Goal: Check status: Check status

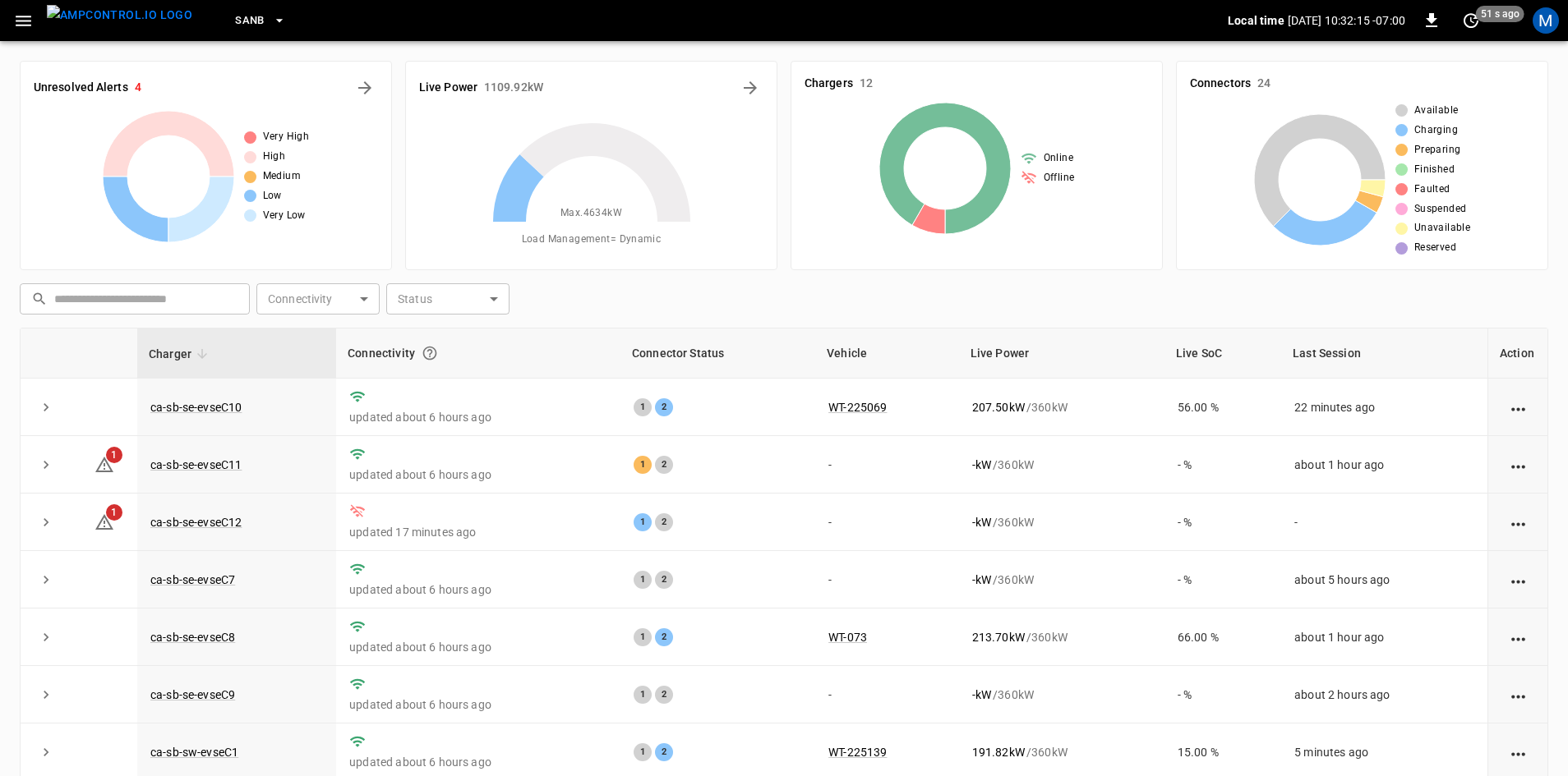
scroll to position [158, 0]
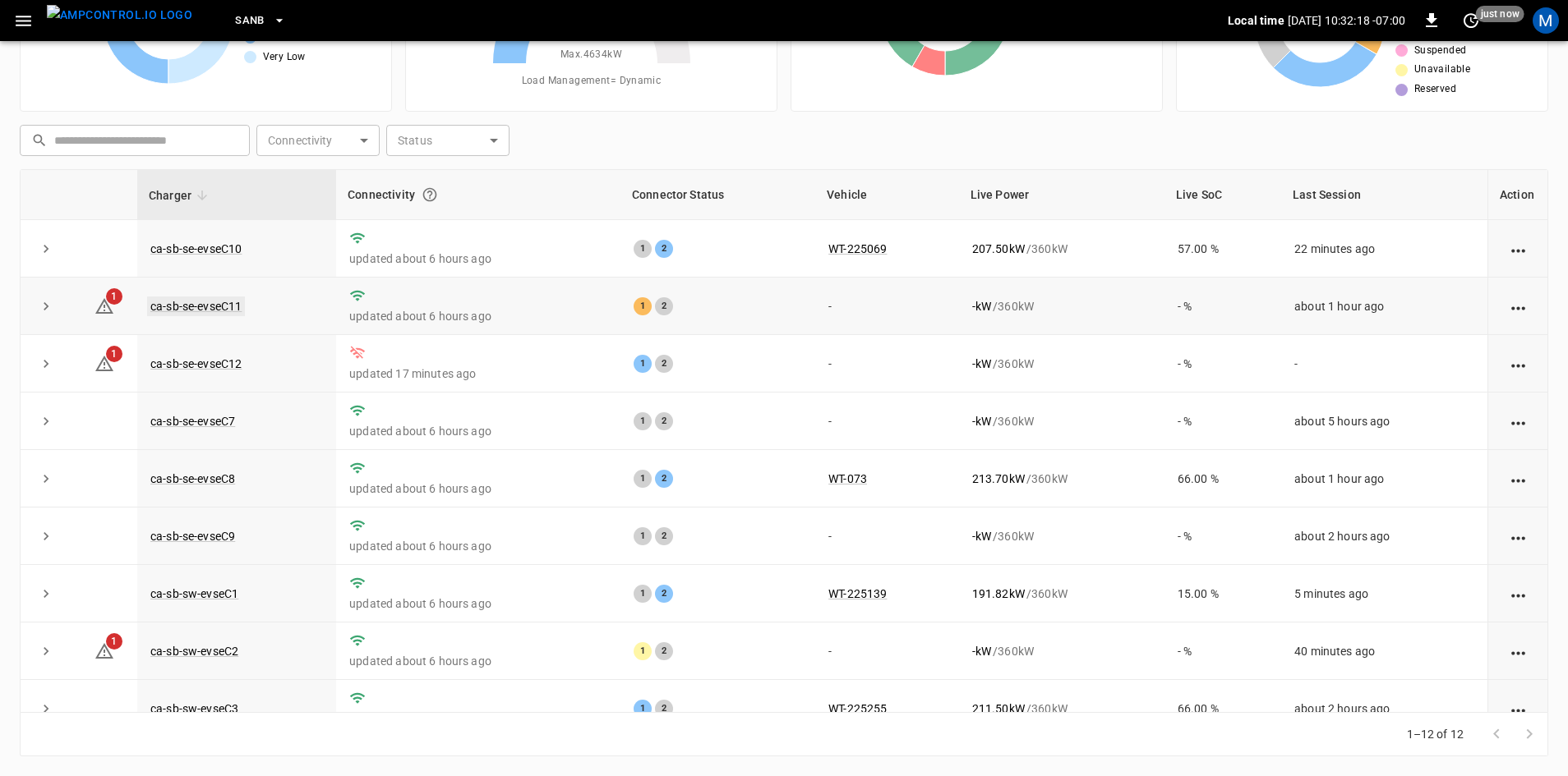
click at [223, 308] on link "ca-sb-se-evseC11" at bounding box center [196, 307] width 98 height 20
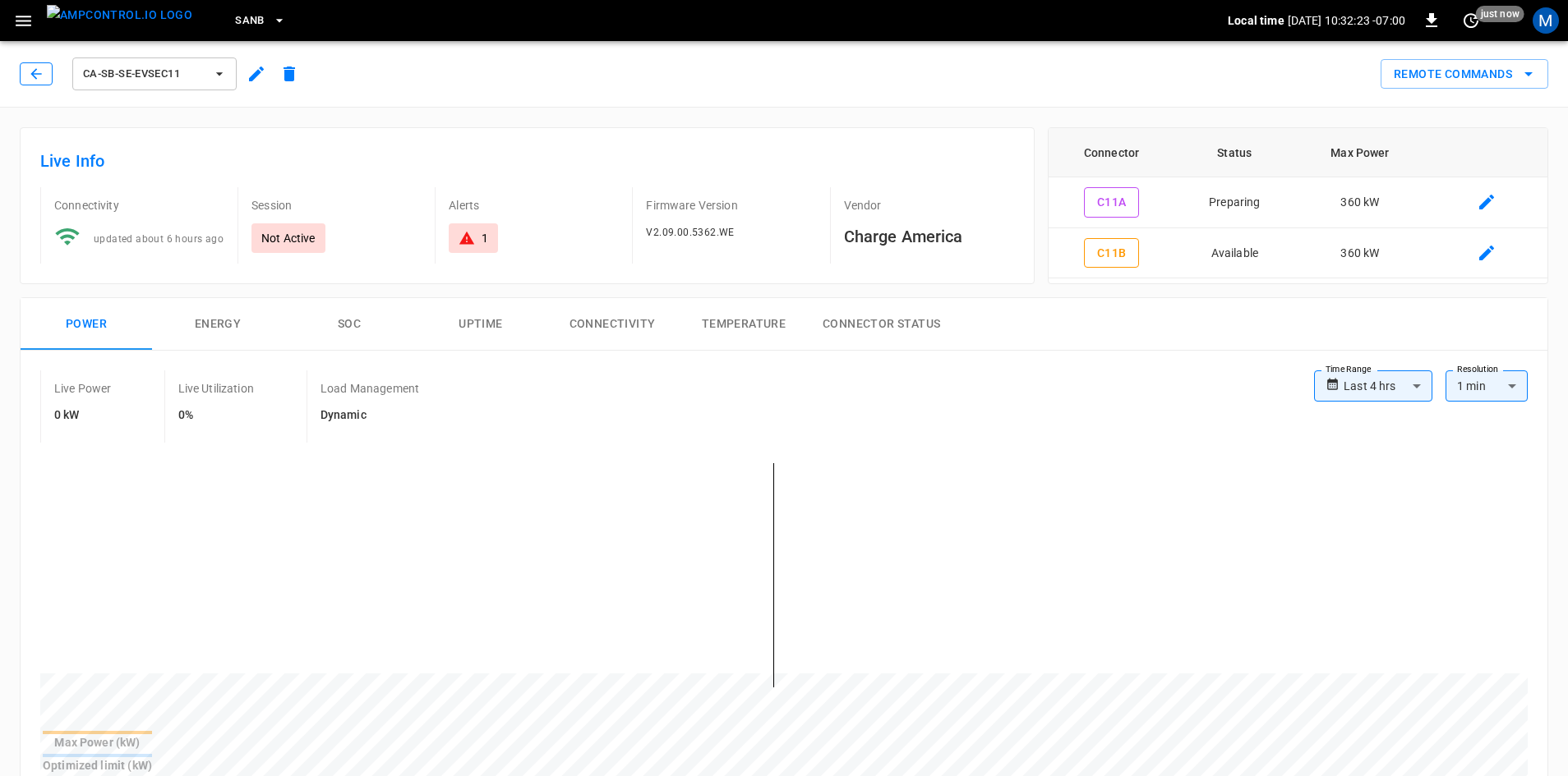
click at [34, 73] on icon "button" at bounding box center [36, 74] width 16 height 16
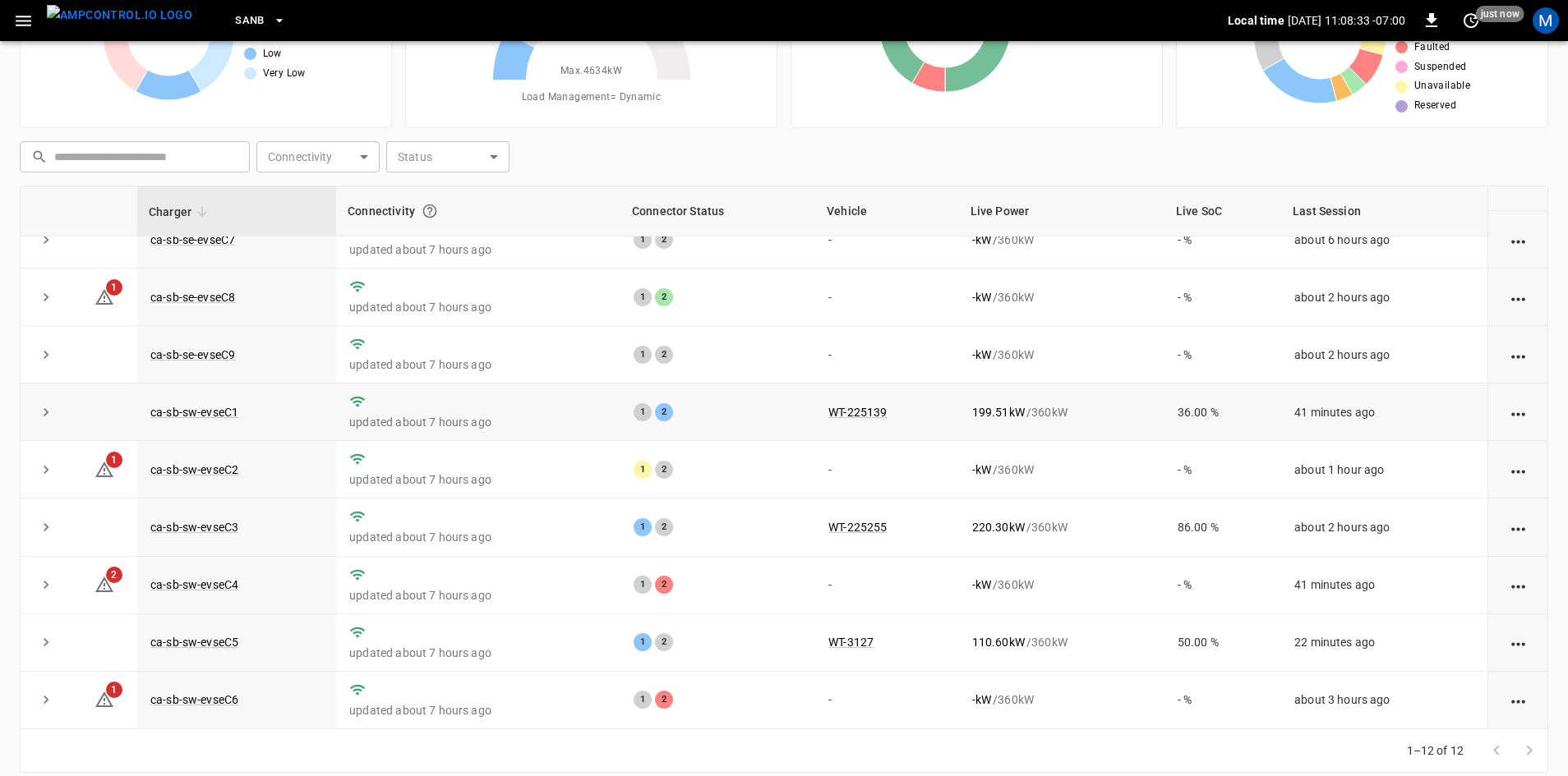
scroll to position [158, 0]
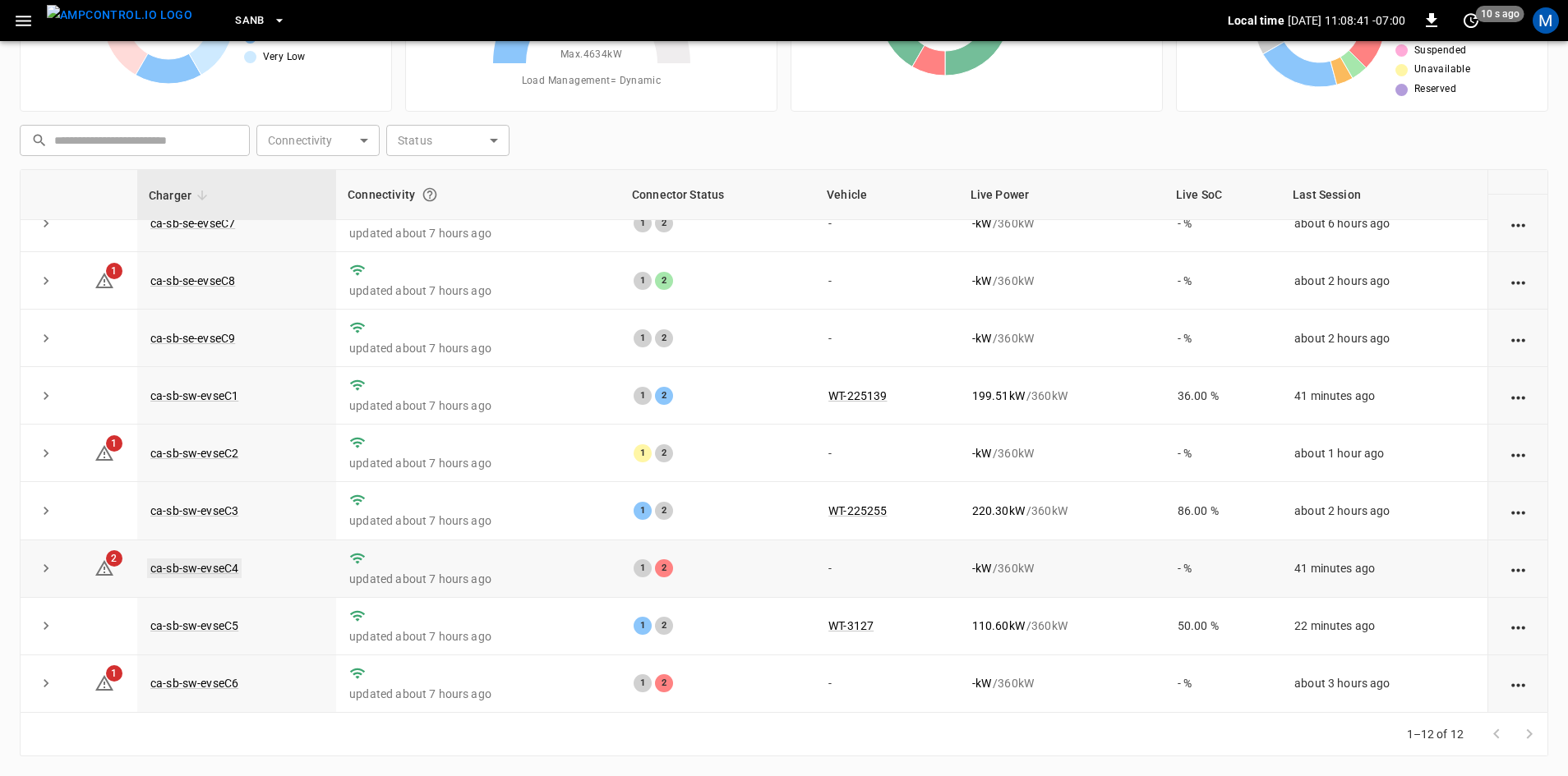
click at [220, 569] on link "ca-sb-sw-evseC4" at bounding box center [194, 568] width 94 height 20
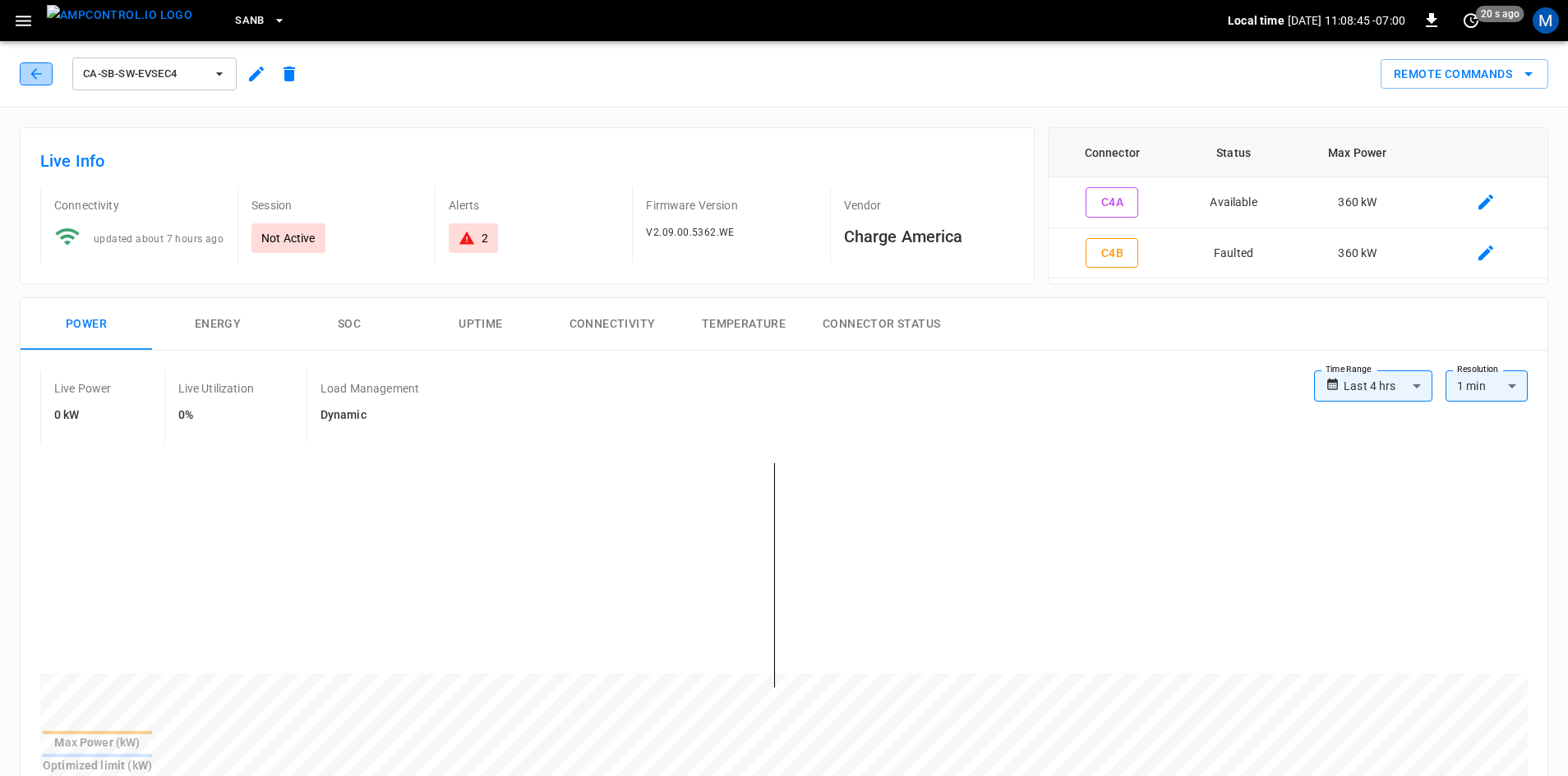
click at [40, 65] on button "button" at bounding box center [36, 74] width 33 height 23
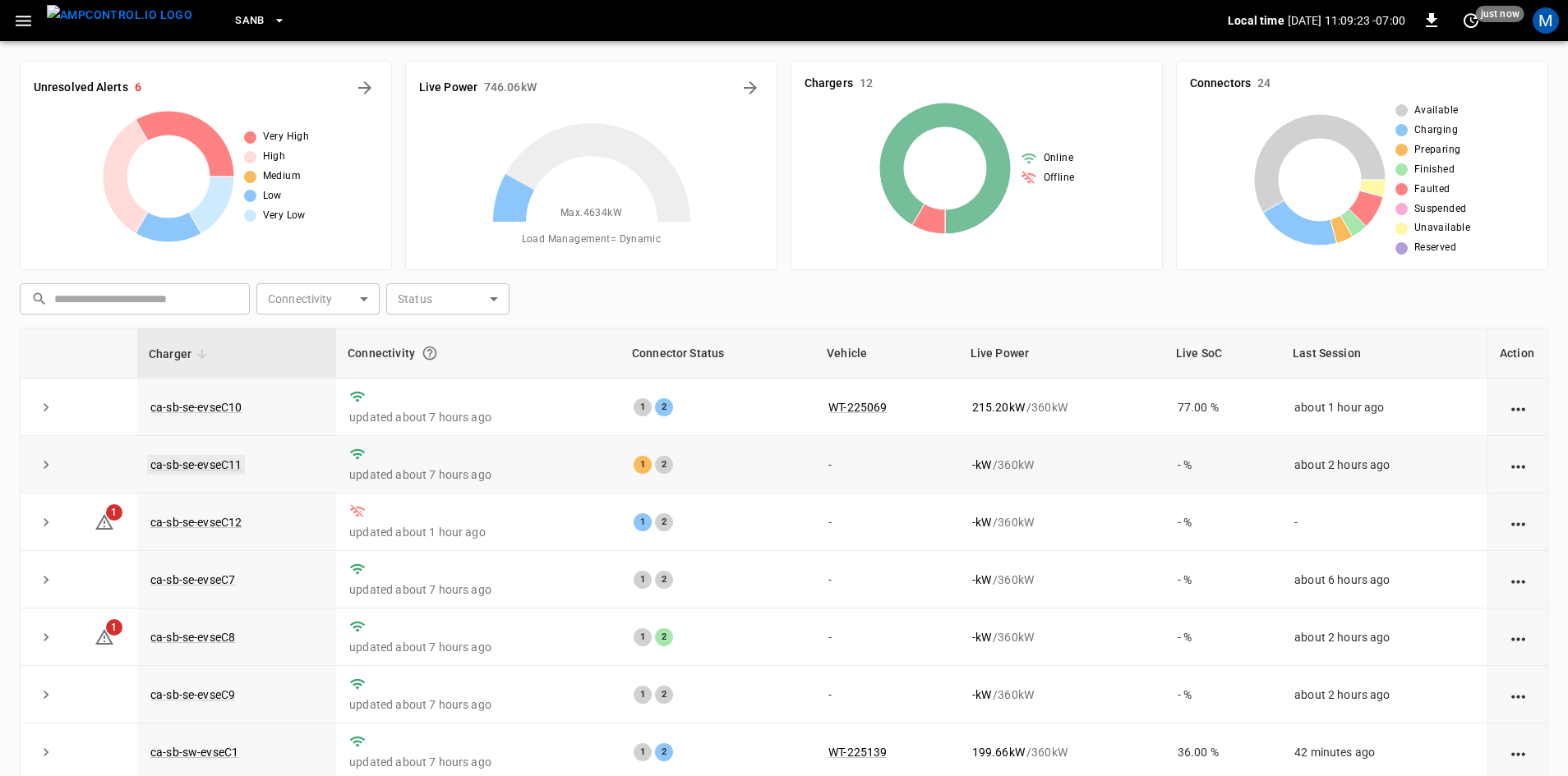
click at [209, 468] on link "ca-sb-se-evseC11" at bounding box center [196, 465] width 98 height 20
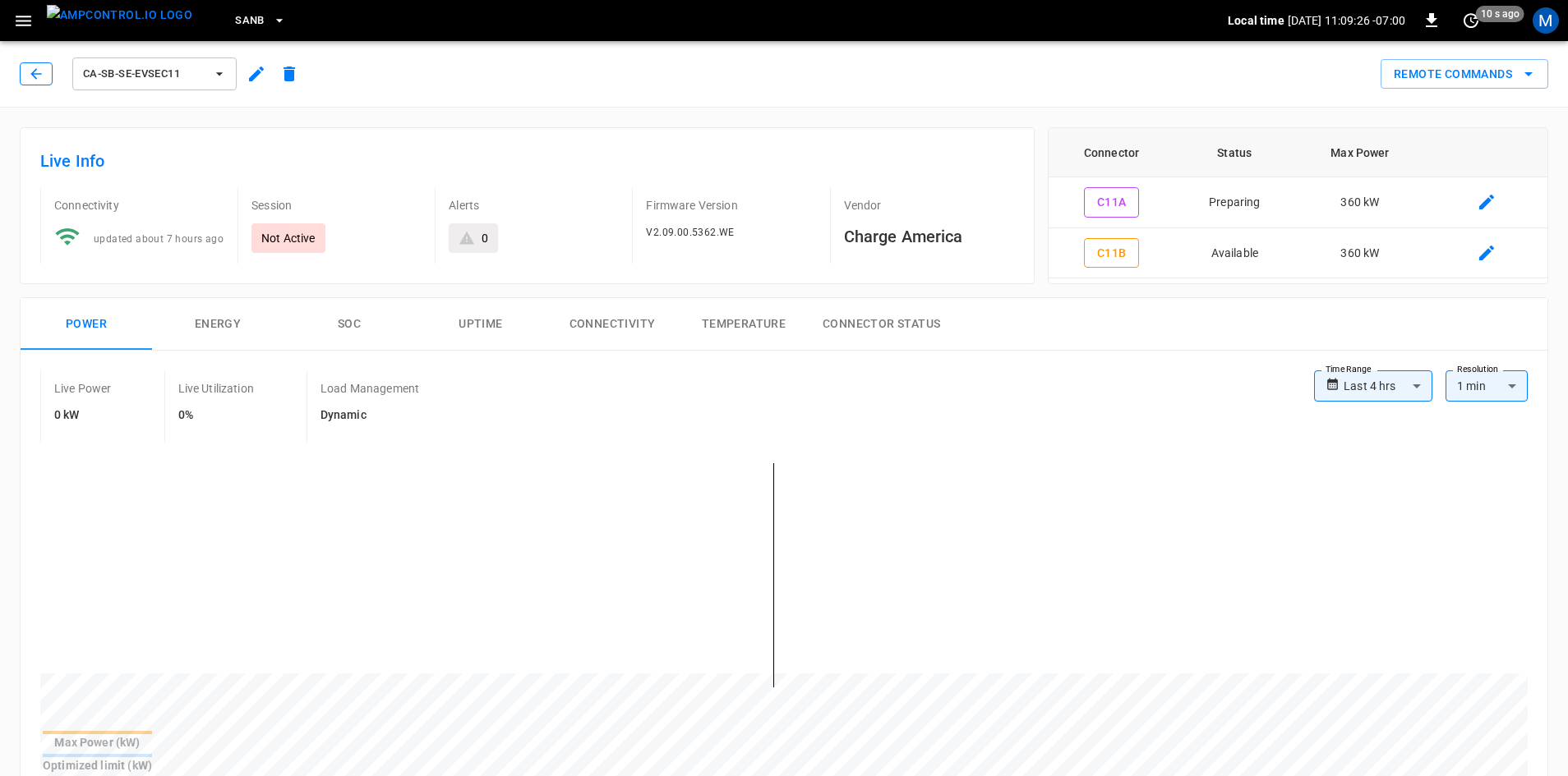
click at [48, 77] on button "button" at bounding box center [36, 74] width 33 height 23
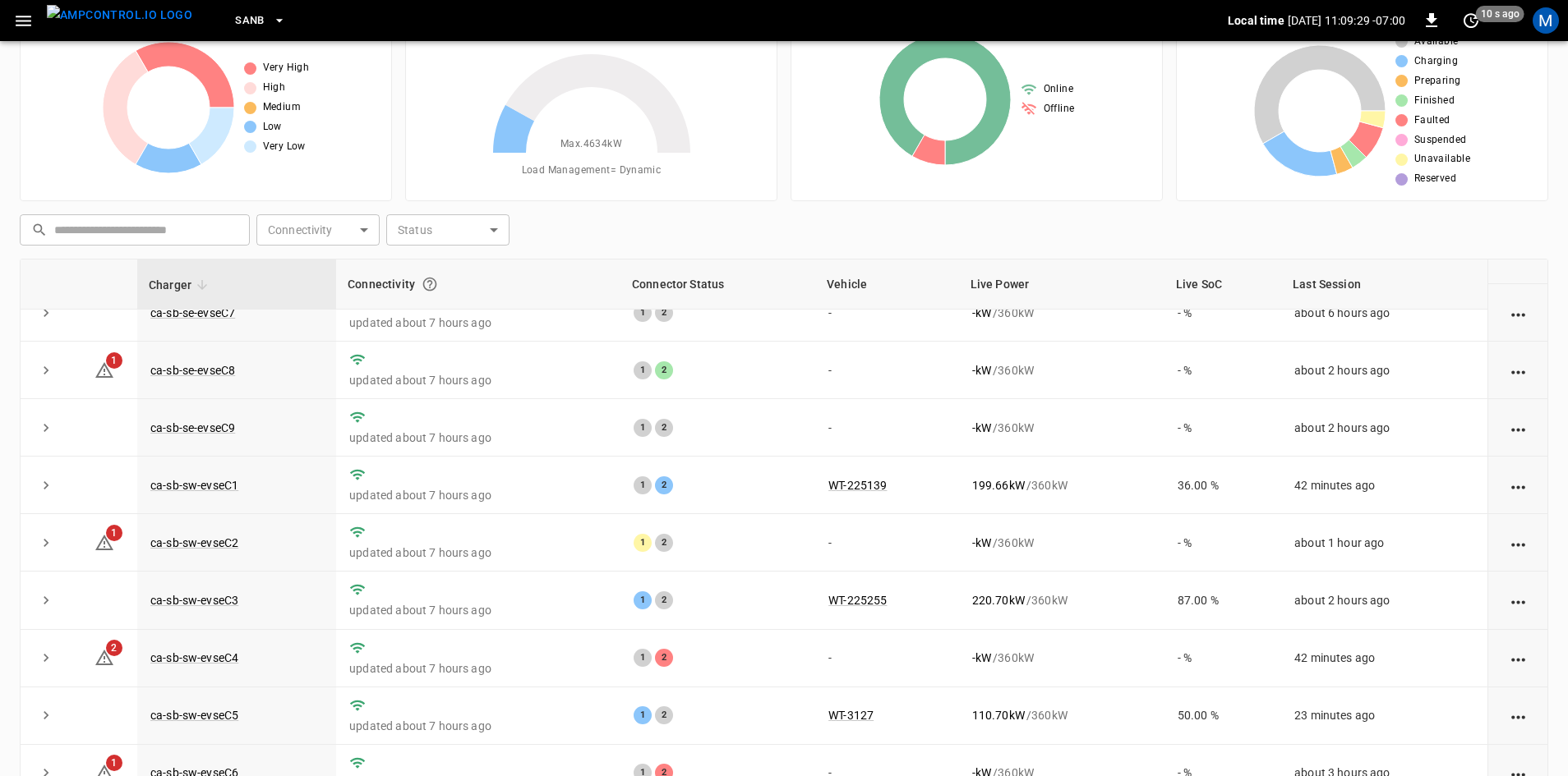
scroll to position [158, 0]
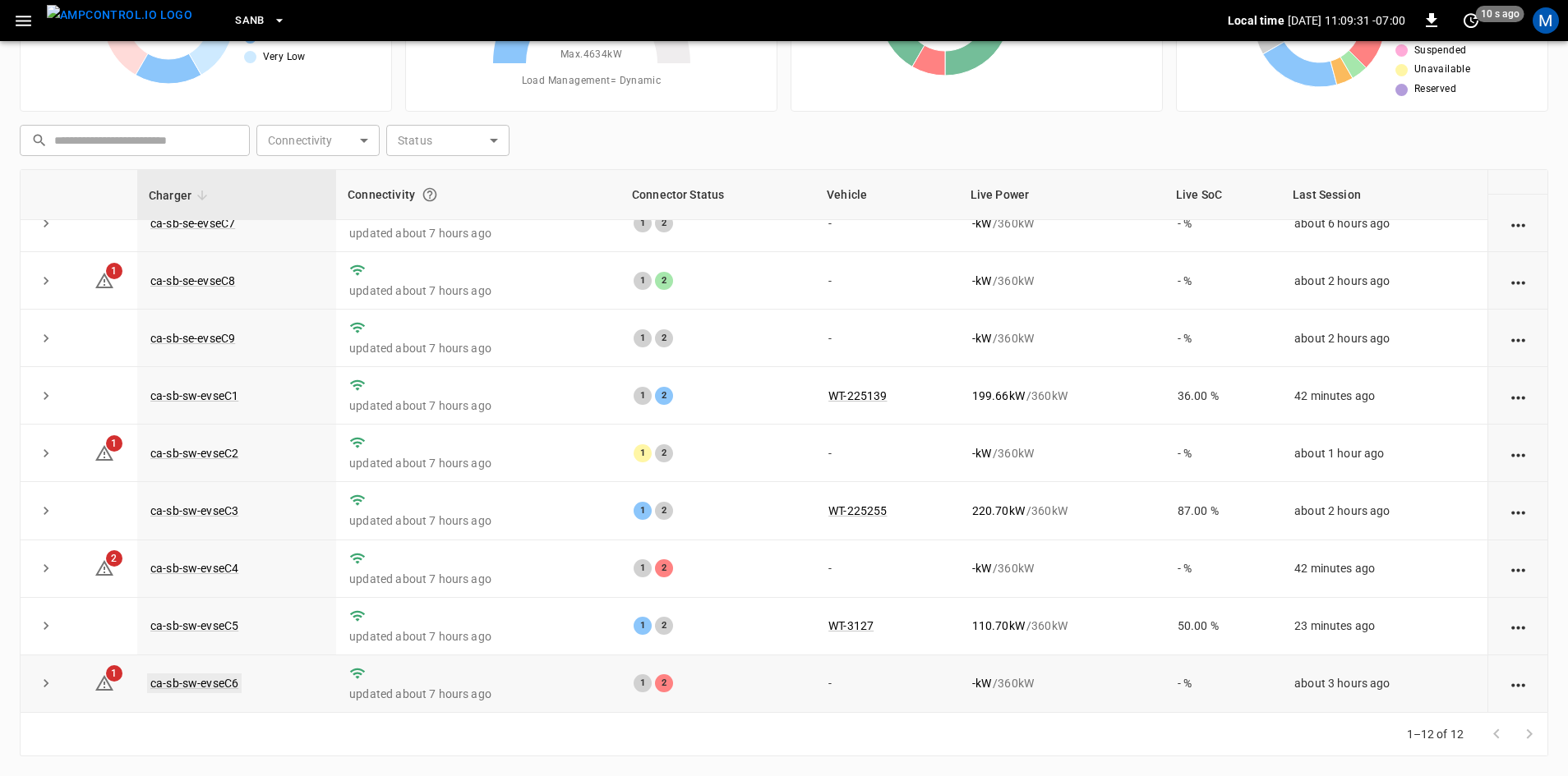
click at [225, 685] on link "ca-sb-sw-evseC6" at bounding box center [194, 683] width 94 height 20
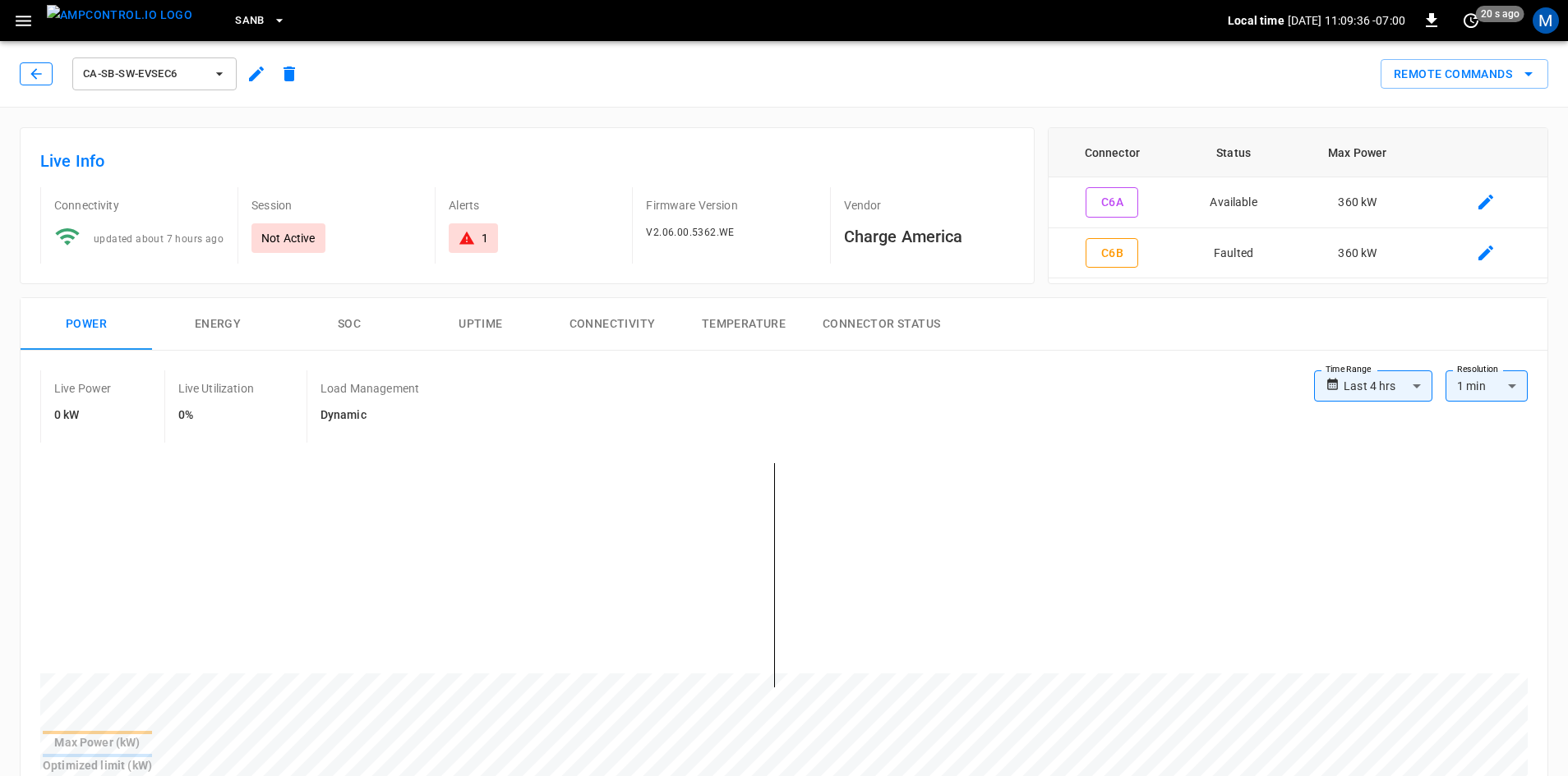
click at [38, 76] on icon "button" at bounding box center [36, 74] width 16 height 16
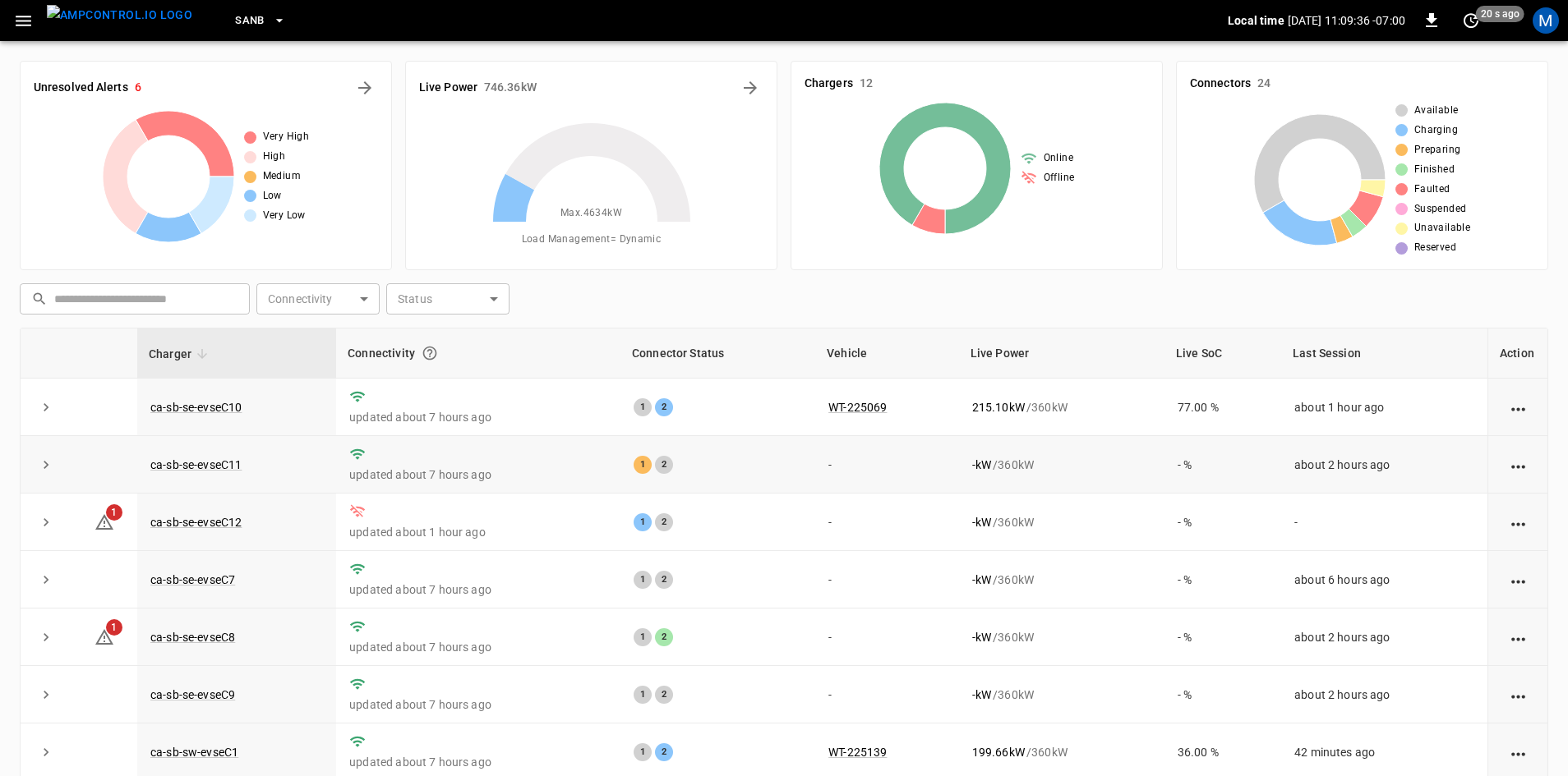
scroll to position [158, 0]
